Goal: Task Accomplishment & Management: Use online tool/utility

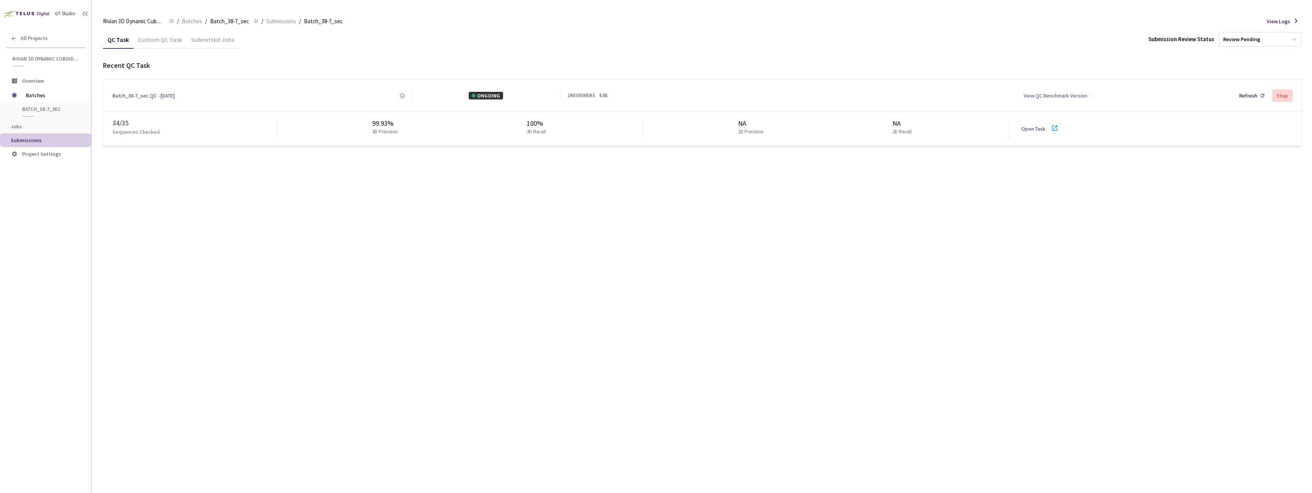
click at [1006, 127] on div "NA 2D Precision NA 2D Recall" at bounding box center [826, 129] width 366 height 21
click at [403, 247] on div "QC Task Custom QC Task Submitted Jobs Submission Review Status Review Pending R…" at bounding box center [702, 262] width 1199 height 463
click at [1029, 128] on link "Open Task" at bounding box center [1033, 128] width 24 height 7
click at [354, 164] on div "QC Task Custom QC Task Submitted Jobs Submission Review Status Review Pending R…" at bounding box center [702, 262] width 1199 height 463
click at [190, 21] on span "Batches" at bounding box center [192, 21] width 20 height 9
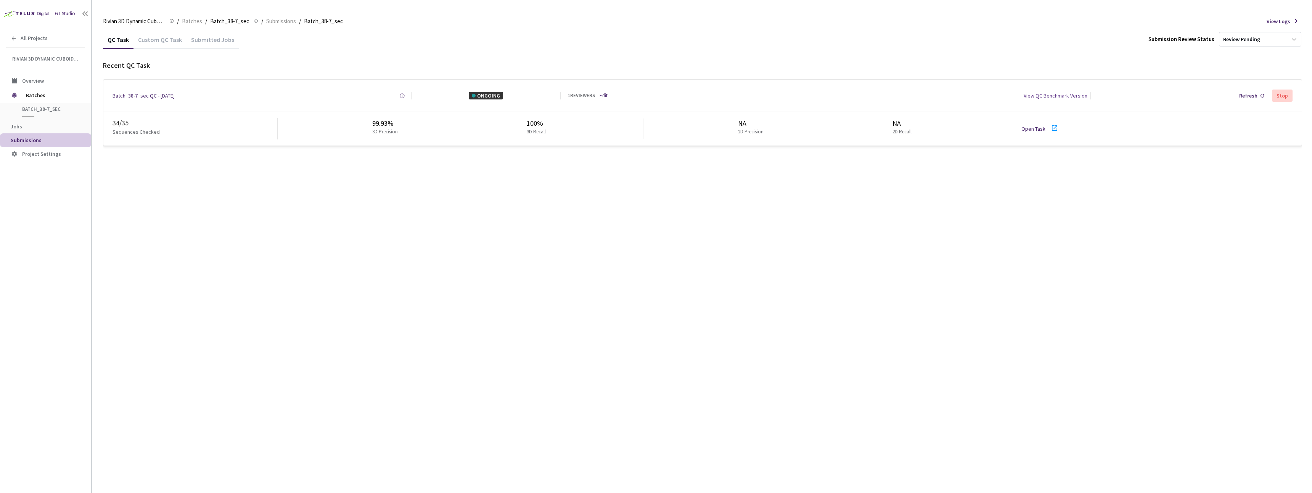
click at [365, 184] on div "QC Task Custom QC Task Submitted Jobs Submission Review Status Review Pending R…" at bounding box center [702, 262] width 1199 height 463
drag, startPoint x: 366, startPoint y: 123, endPoint x: 414, endPoint y: 124, distance: 48.4
click at [414, 124] on div "99.93% 3D Precision 100% 3D Recall" at bounding box center [461, 129] width 366 height 21
copy div "99.93%"
click at [185, 19] on span "Batches" at bounding box center [192, 21] width 20 height 9
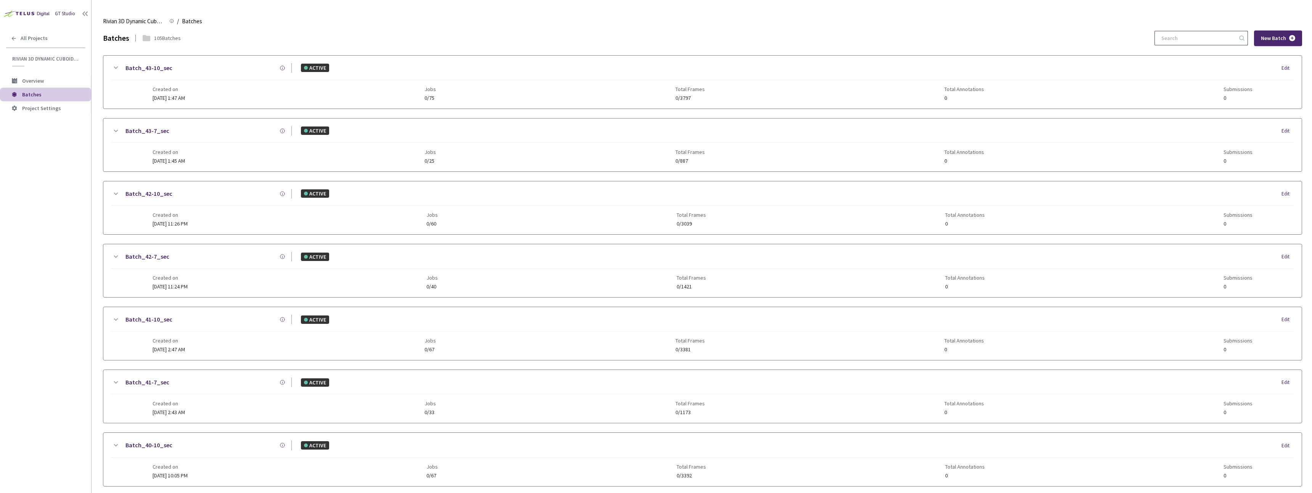
click at [1193, 40] on input at bounding box center [1196, 38] width 81 height 14
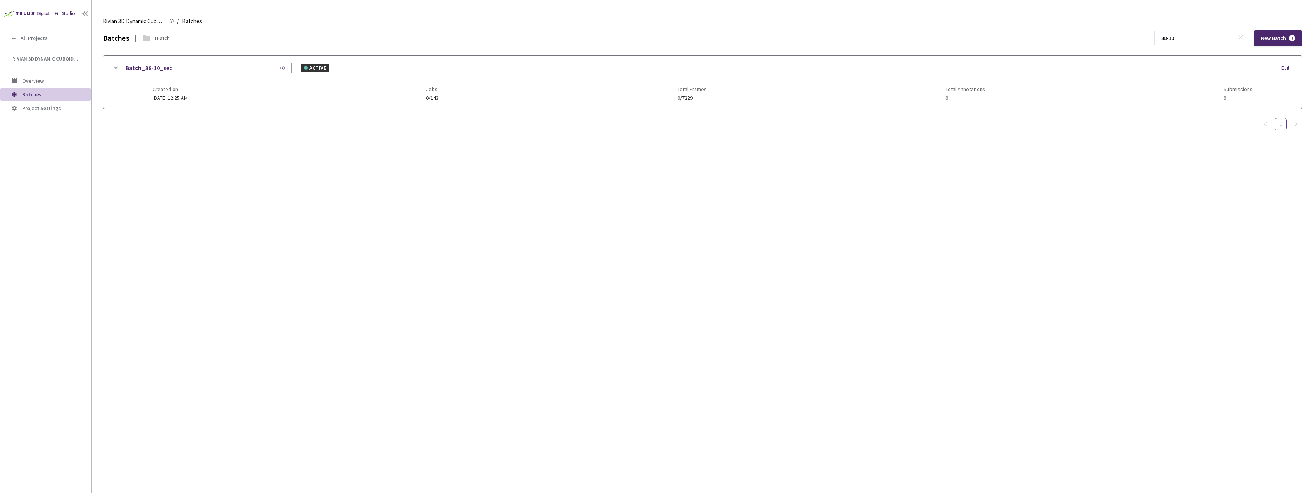
type input "38-10"
click at [645, 88] on div "Created on [DATE] 12:25 AM Jobs 0/143 Total Frames 0/7229 Total Annotations 0 S…" at bounding box center [703, 90] width 1100 height 21
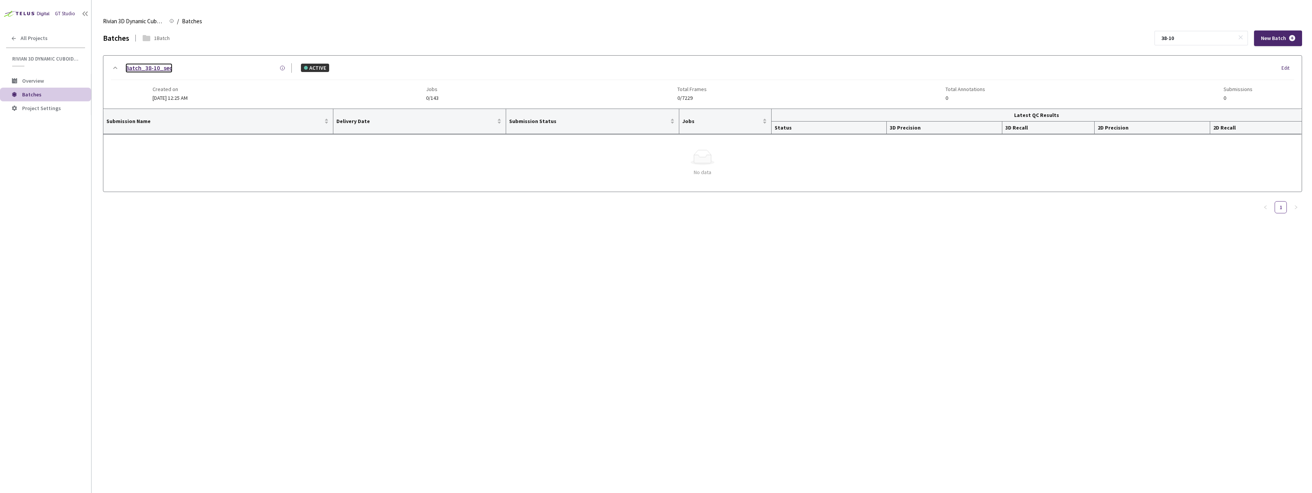
click at [147, 69] on link "Batch_38-10_sec" at bounding box center [148, 68] width 47 height 10
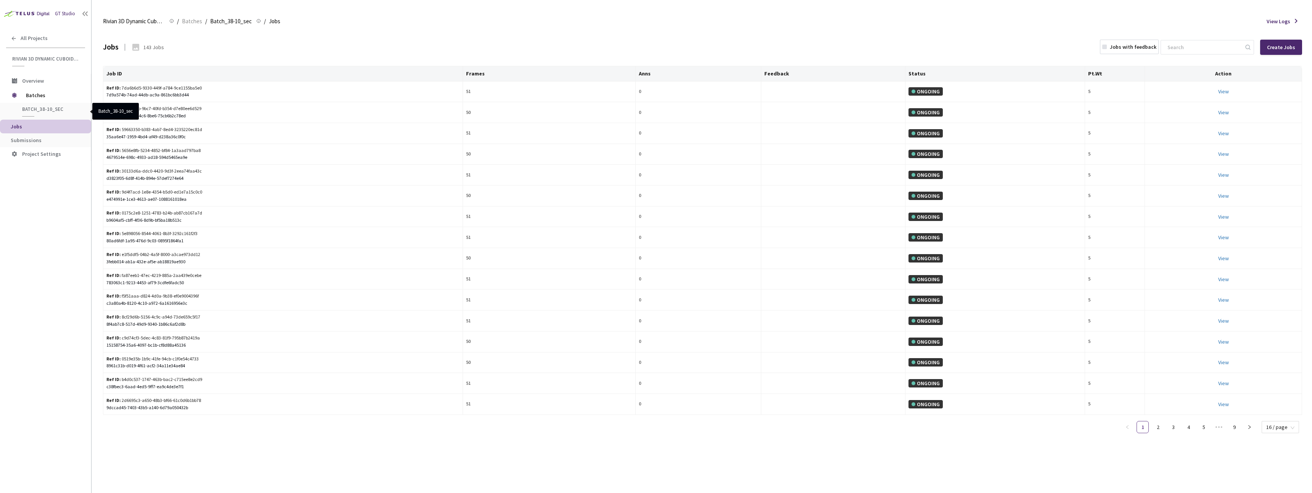
click at [36, 111] on span "Batch_38-10_sec" at bounding box center [50, 109] width 56 height 6
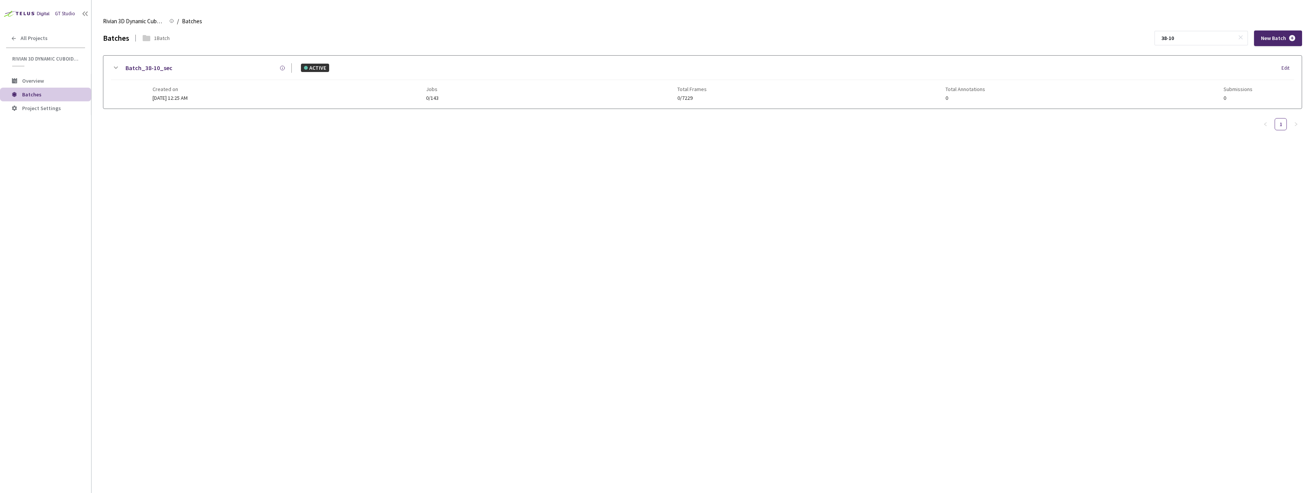
click at [233, 99] on div "Created on [DATE] 12:25 AM Jobs 0/143 Total Frames 0/7229 Total Annotations 0 S…" at bounding box center [703, 90] width 1100 height 21
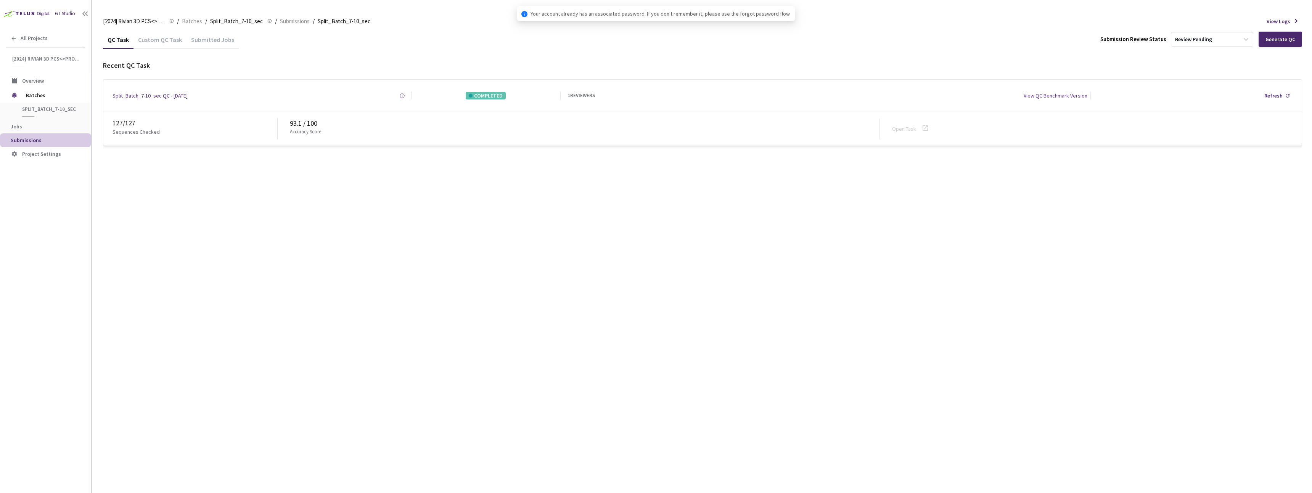
click at [253, 67] on div "Recent QC Task" at bounding box center [702, 66] width 1199 height 10
click at [187, 22] on span "Batches" at bounding box center [192, 21] width 20 height 9
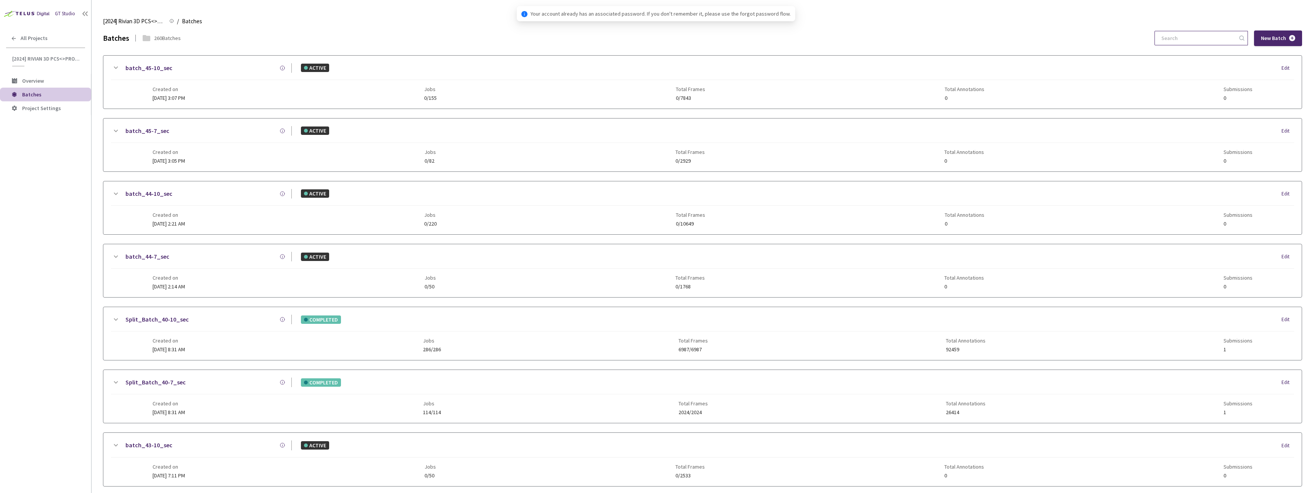
click at [1203, 43] on input at bounding box center [1196, 38] width 81 height 14
paste input "8-10"
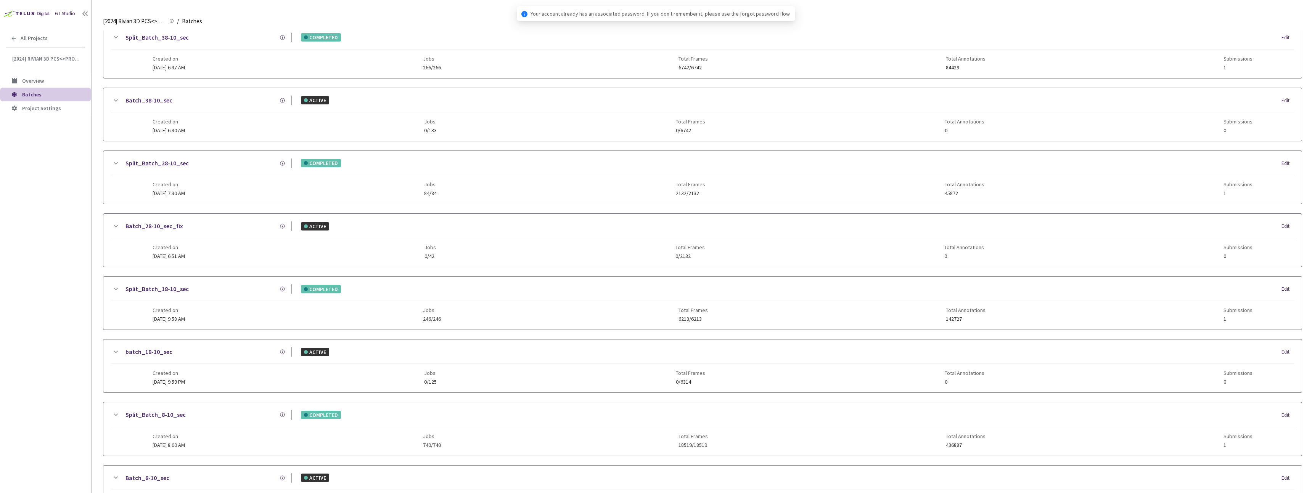
scroll to position [95, 0]
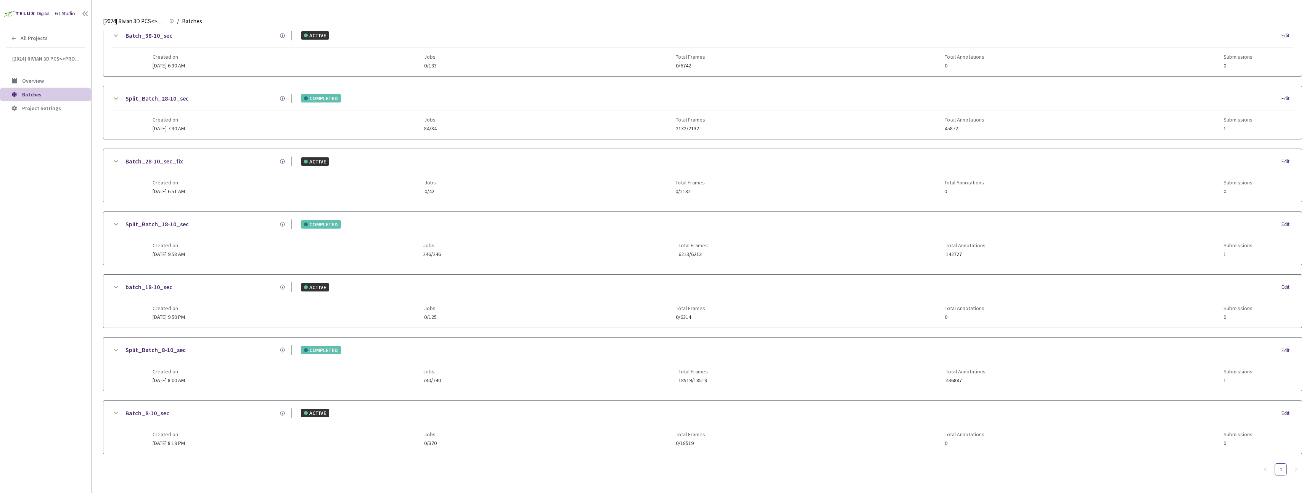
type input "8-10"
click at [256, 347] on div "Split_Batch_8-10_sec" at bounding box center [206, 350] width 172 height 10
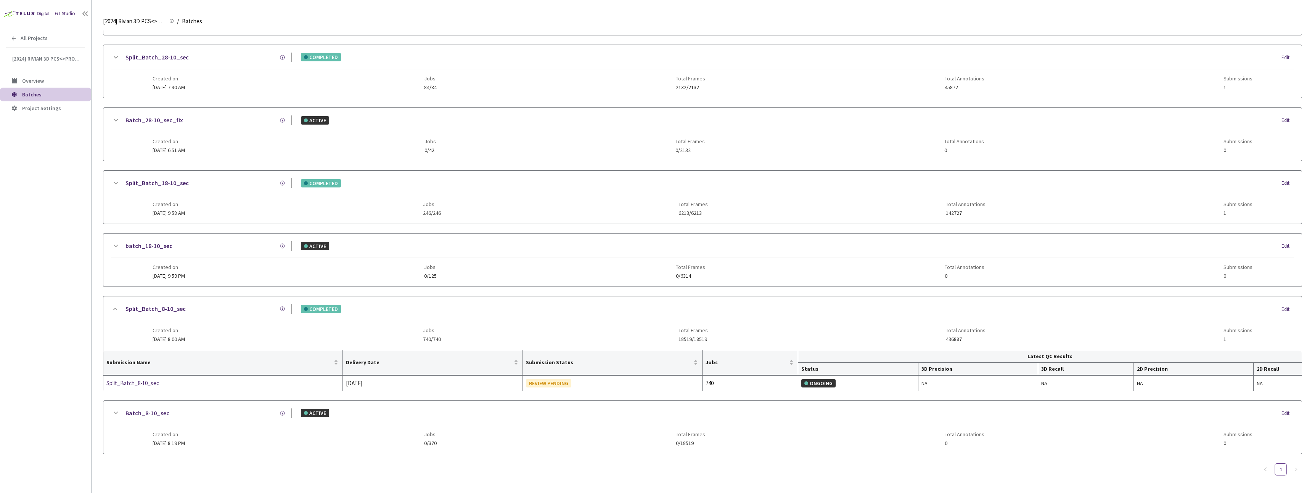
scroll to position [136, 0]
click at [135, 381] on div "Split_Batch_8-10_sec" at bounding box center [146, 383] width 81 height 9
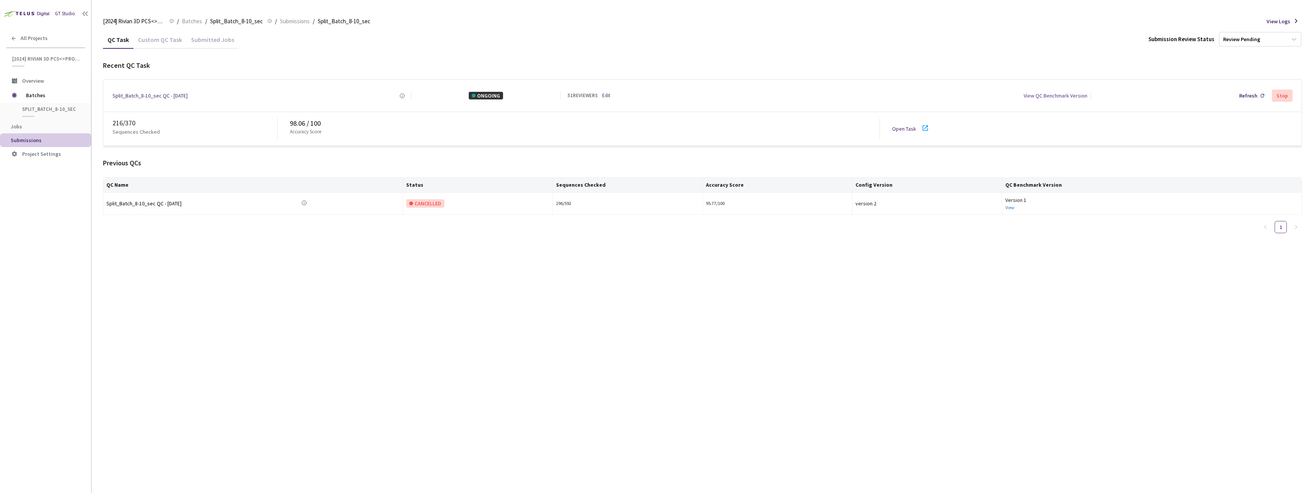
click at [315, 354] on div "QC Task Custom QC Task Submitted Jobs Submission Review Status Review Pending R…" at bounding box center [702, 262] width 1199 height 463
click at [899, 128] on link "Open Task" at bounding box center [904, 128] width 24 height 7
